Goal: Task Accomplishment & Management: Manage account settings

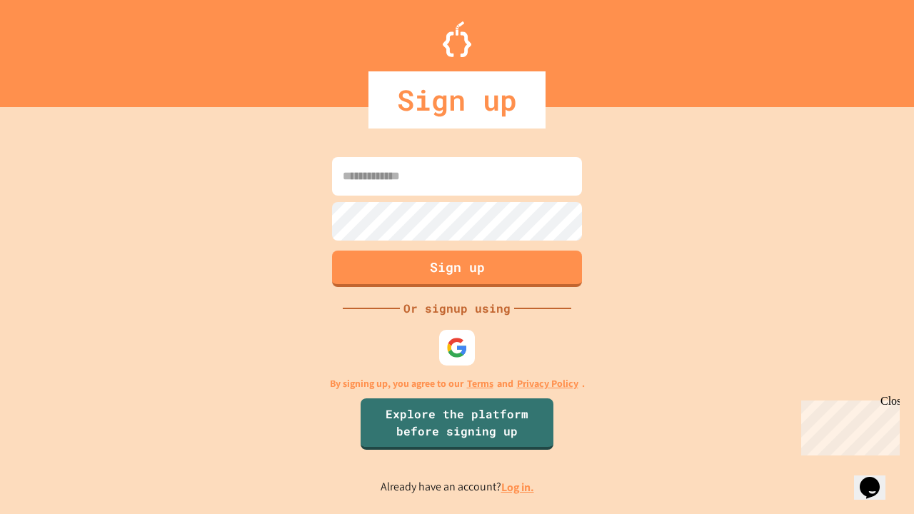
click at [519, 487] on link "Log in." at bounding box center [517, 487] width 33 height 15
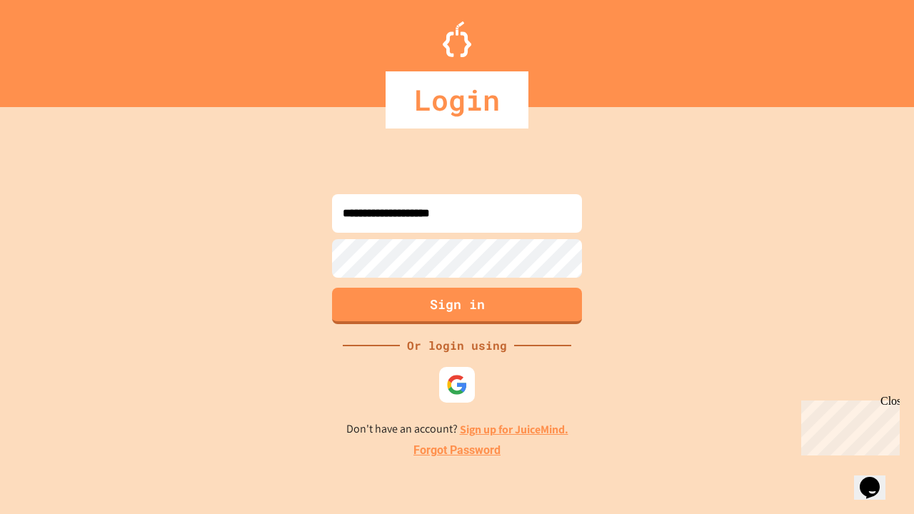
type input "**********"
